Goal: Find specific page/section: Find specific page/section

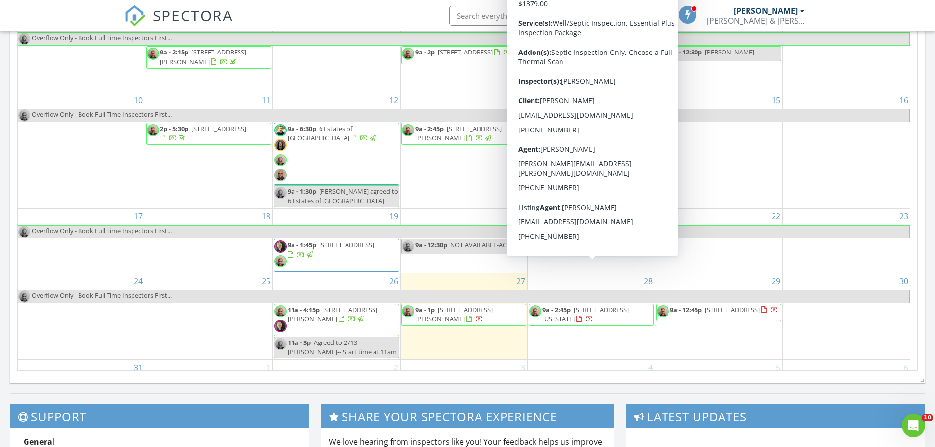
scroll to position [40, 0]
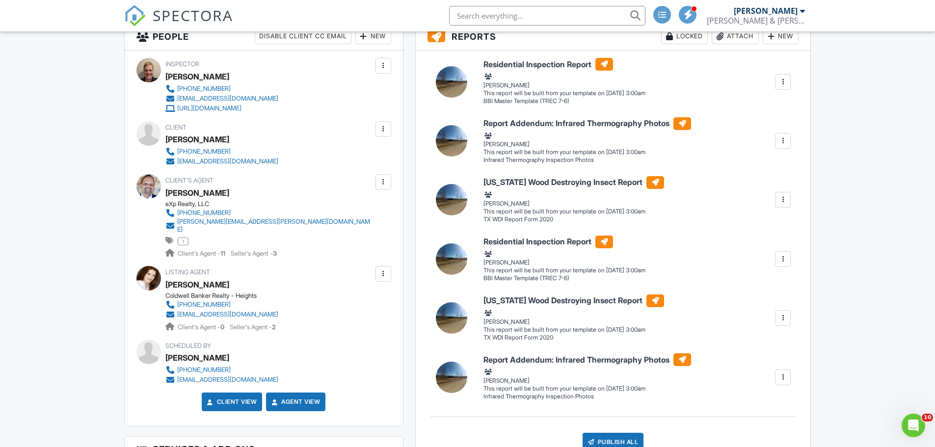
scroll to position [245, 0]
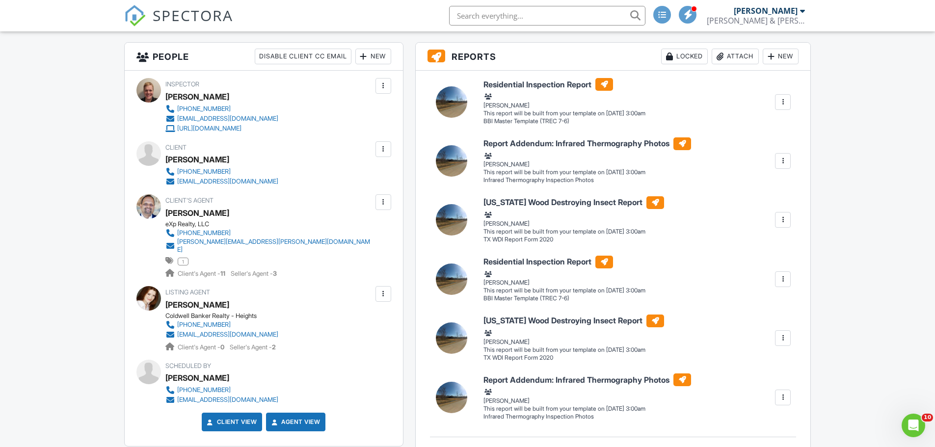
click at [790, 397] on div at bounding box center [783, 398] width 16 height 16
click at [793, 282] on div "Residential Inspection Report BBI Master Template (TREC 7-6) [PERSON_NAME] Edit…" at bounding box center [636, 279] width 319 height 47
click at [786, 278] on div at bounding box center [783, 279] width 10 height 10
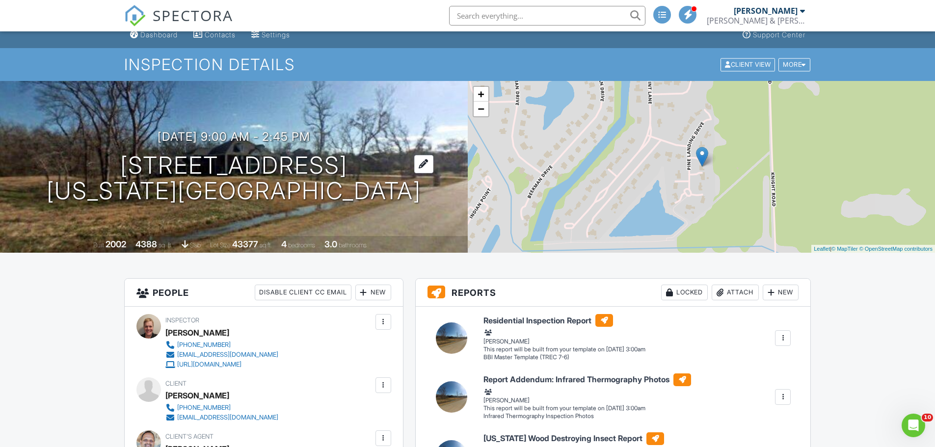
scroll to position [0, 0]
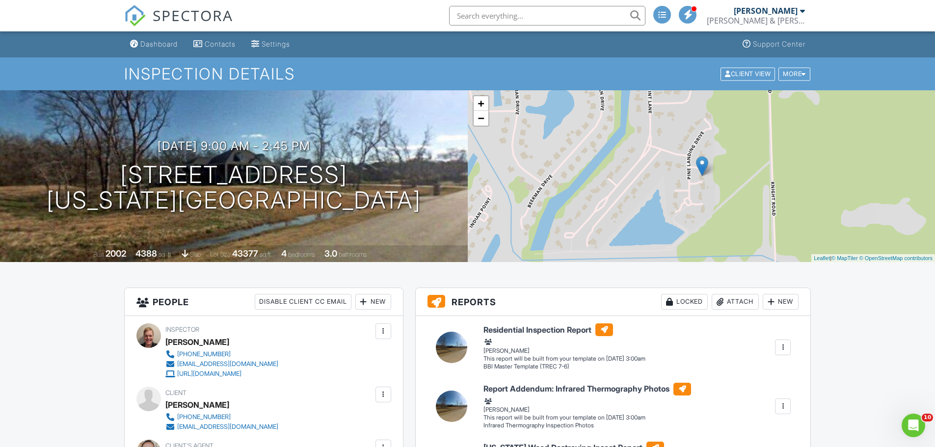
click at [175, 15] on span "SPECTORA" at bounding box center [193, 15] width 80 height 21
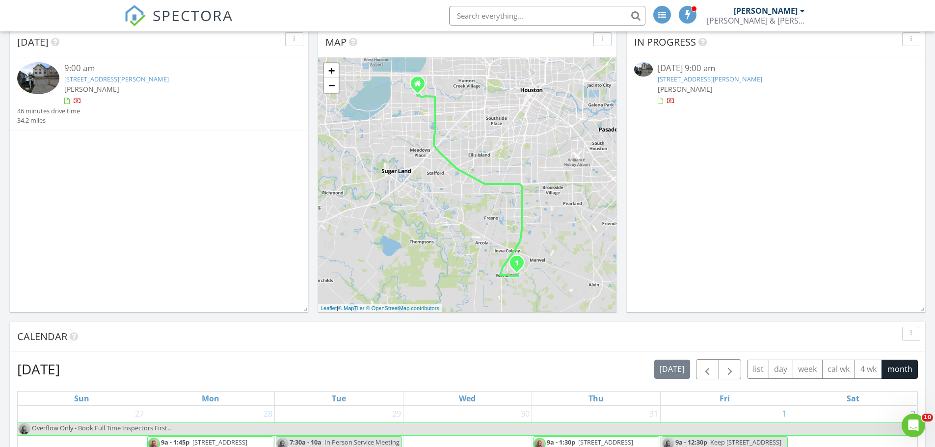
scroll to position [49, 0]
